Goal: Information Seeking & Learning: Learn about a topic

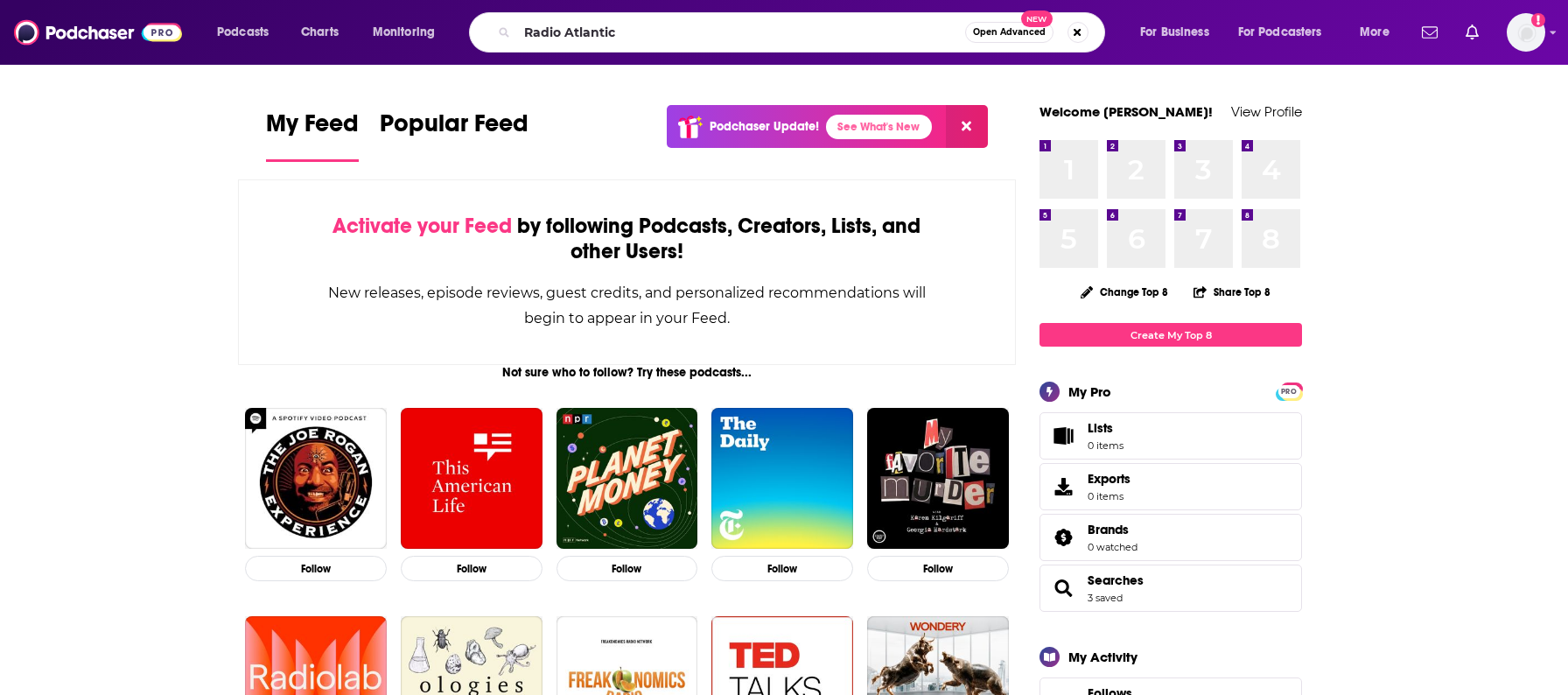
type input "Radio Atlantic"
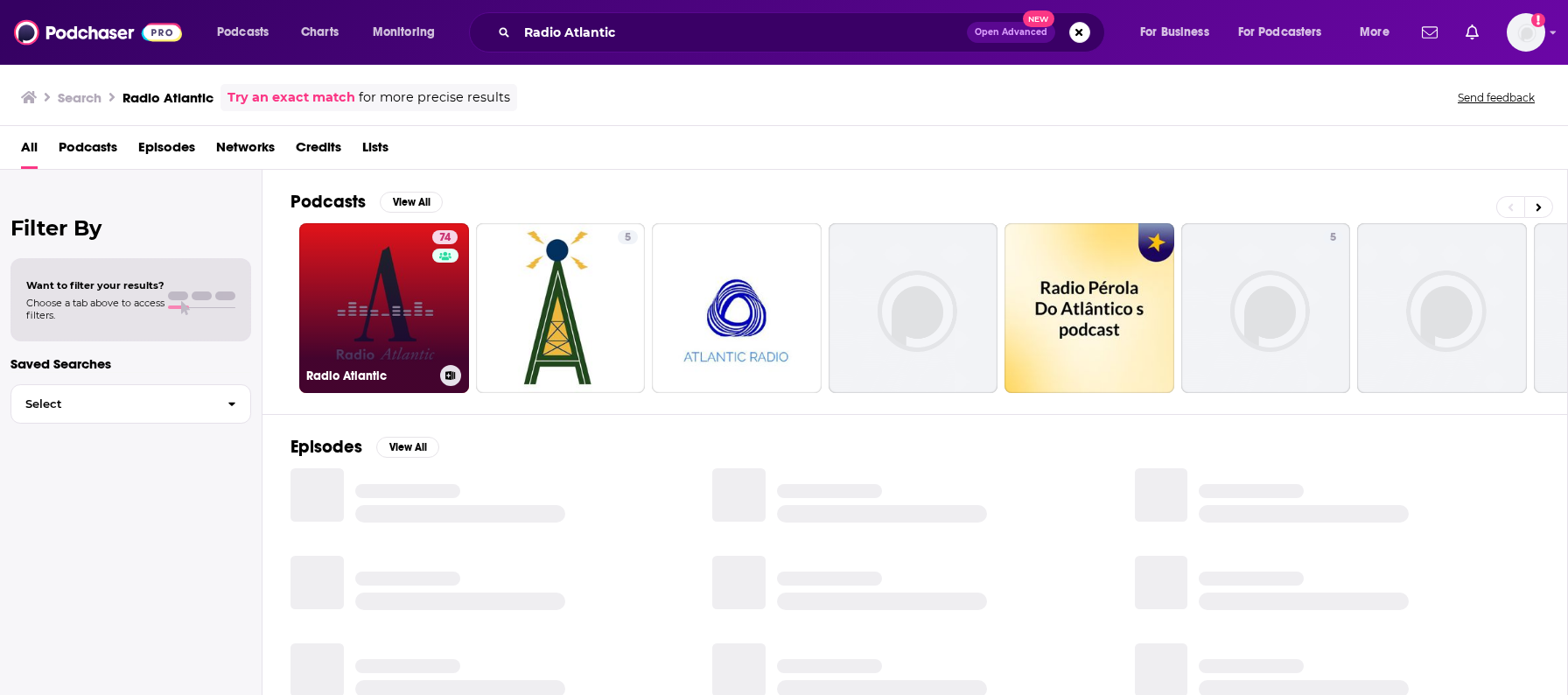
click at [402, 313] on link "74 Radio Atlantic" at bounding box center [383, 307] width 169 height 169
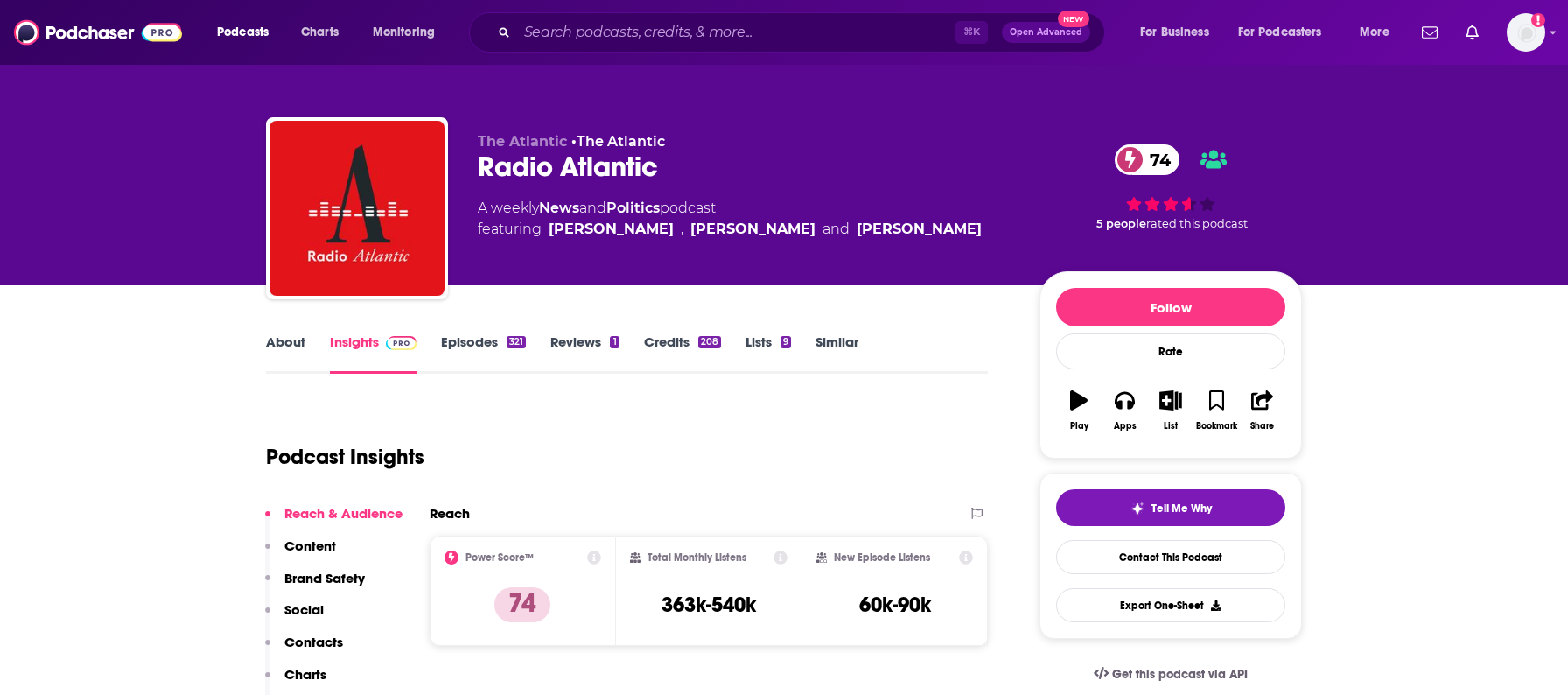
scroll to position [116, 0]
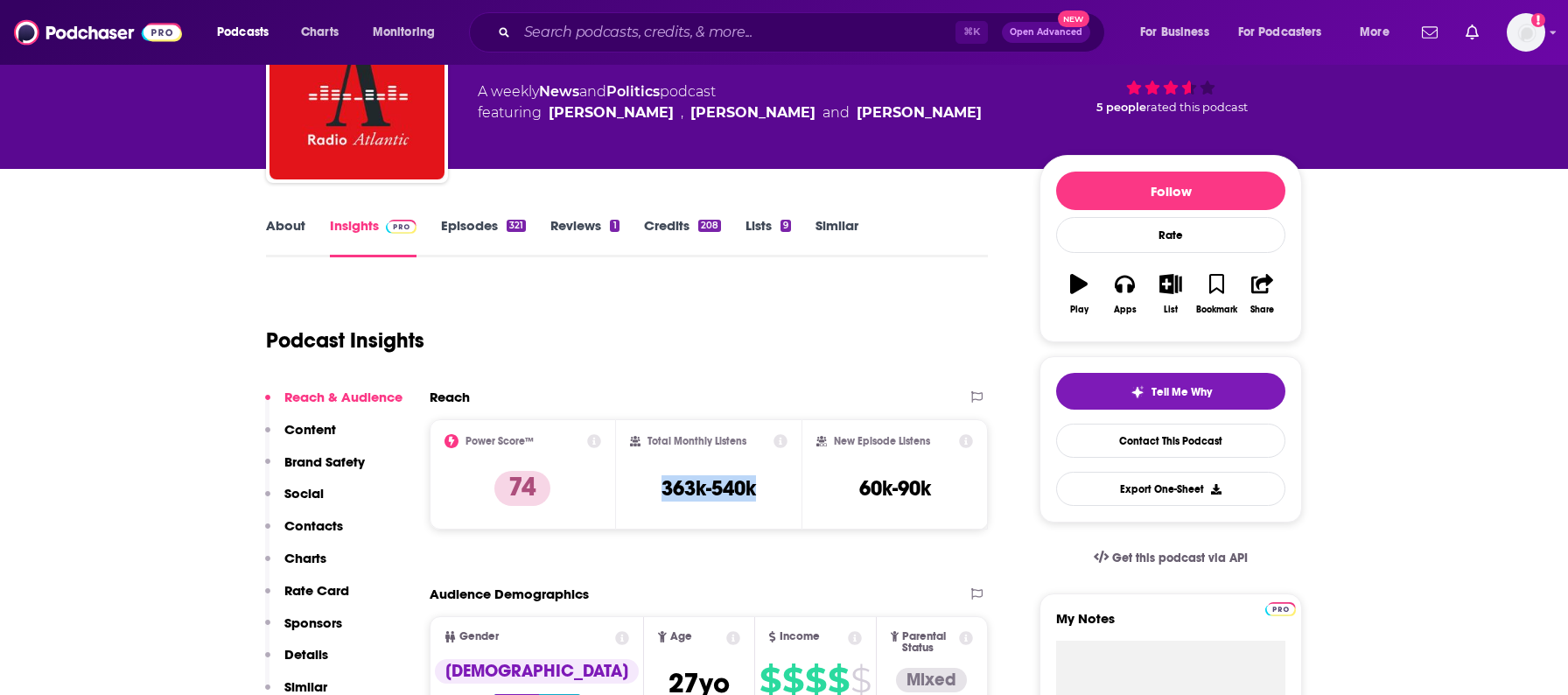
drag, startPoint x: 639, startPoint y: 486, endPoint x: 783, endPoint y: 489, distance: 144.0
click at [783, 489] on div "Total Monthly Listens 363k-540k" at bounding box center [708, 474] width 159 height 81
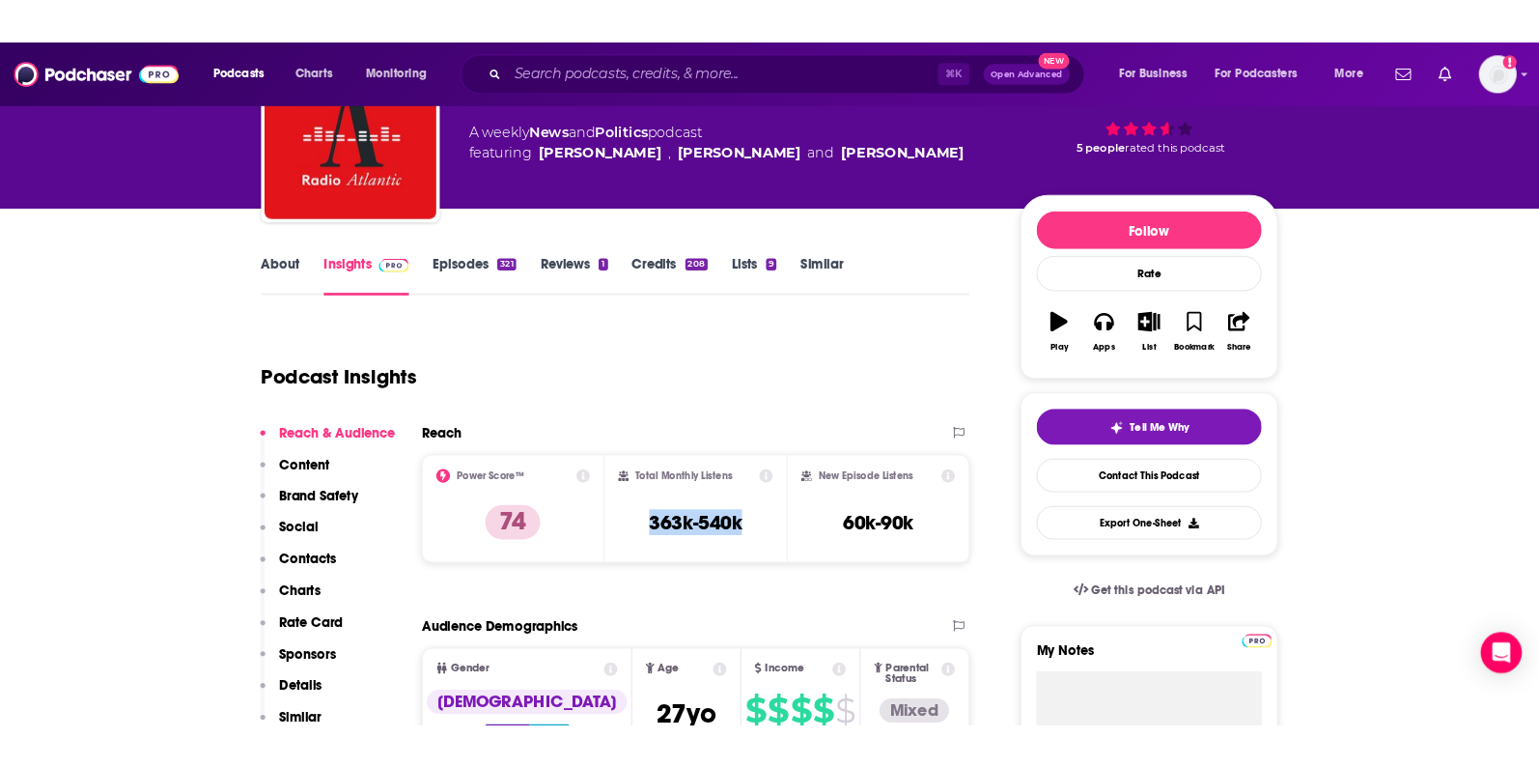
scroll to position [145, 0]
